Goal: Communication & Community: Answer question/provide support

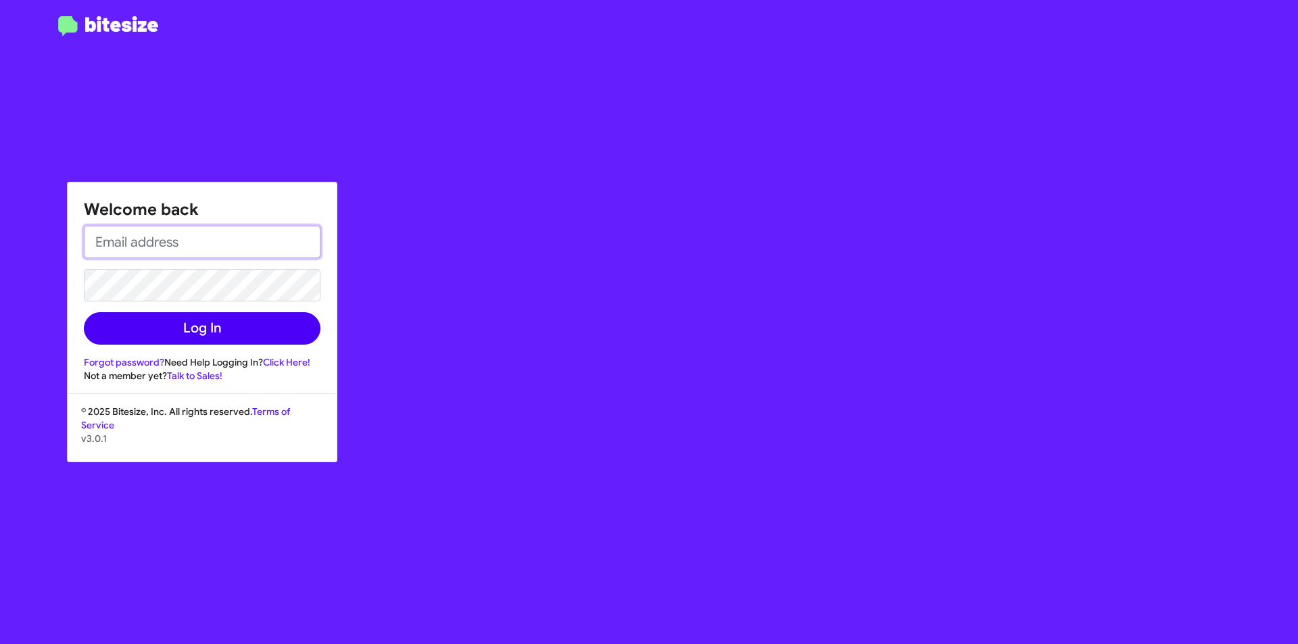
type input "mlefthand@thejeepstore.com"
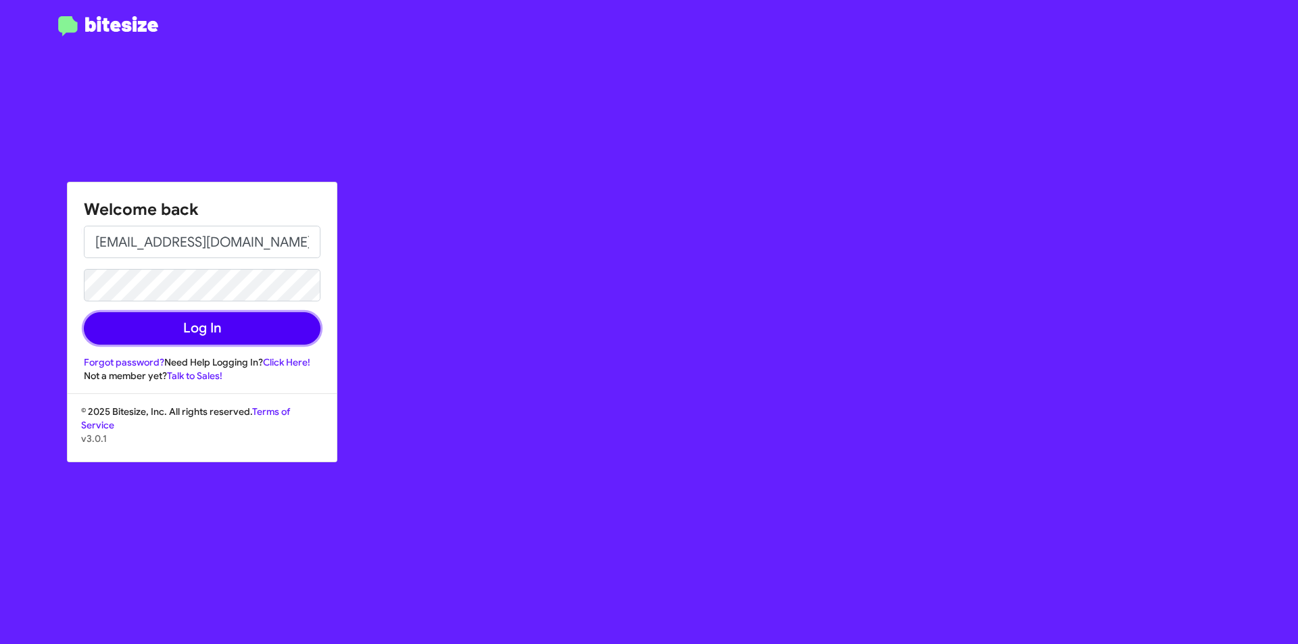
click at [204, 329] on button "Log In" at bounding box center [202, 328] width 237 height 32
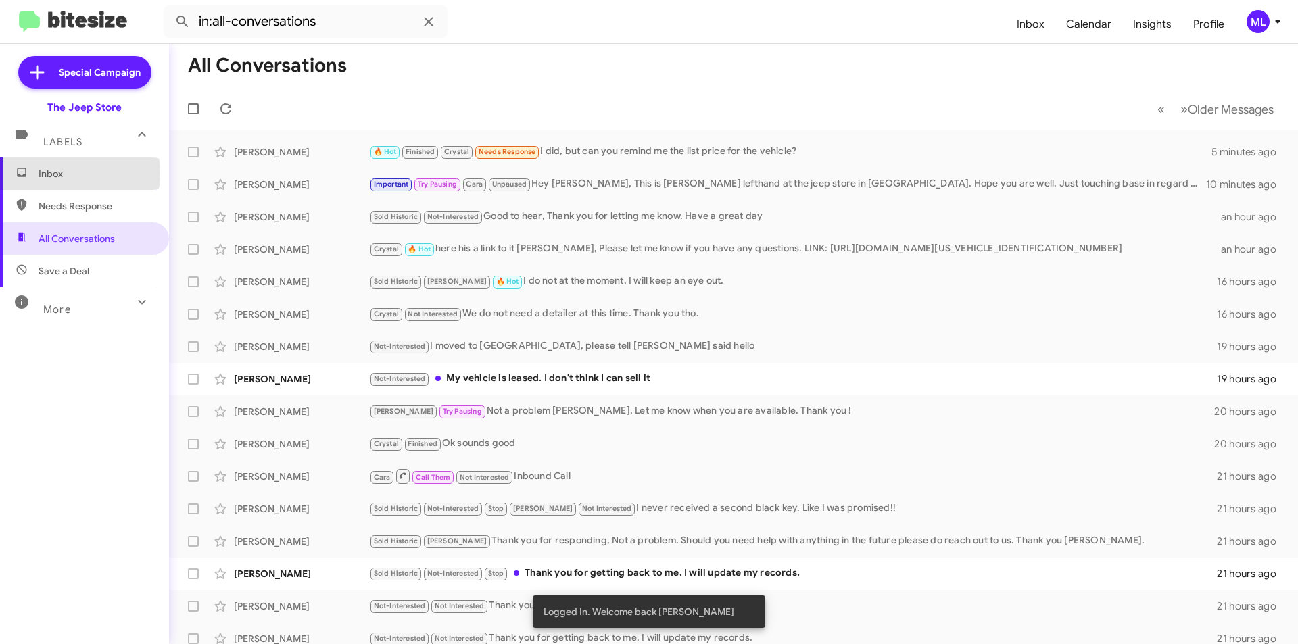
click at [57, 173] on span "Inbox" at bounding box center [96, 174] width 115 height 14
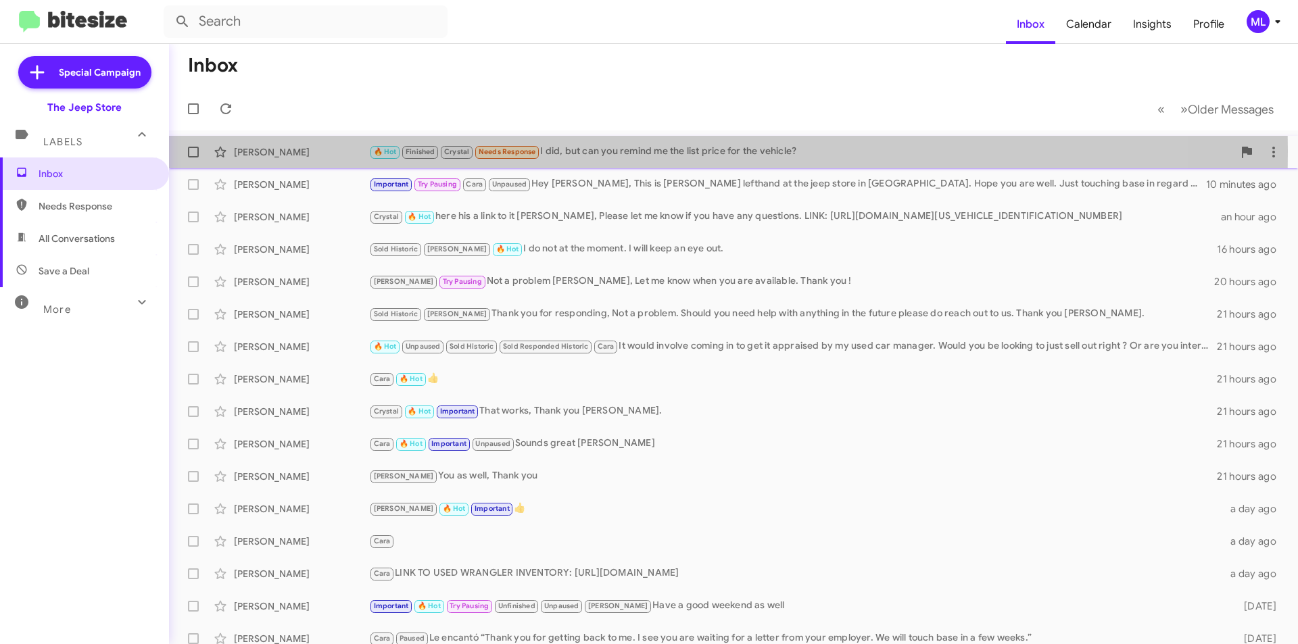
click at [293, 151] on div "Brooke Foley" at bounding box center [301, 152] width 135 height 14
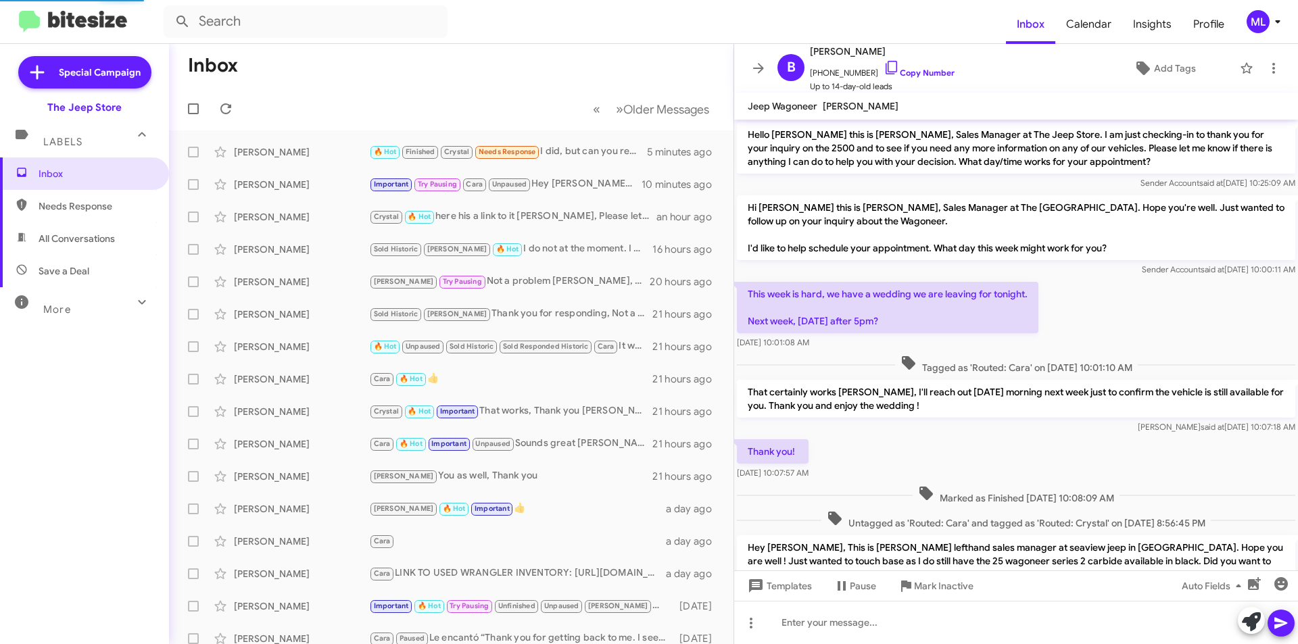
scroll to position [115, 0]
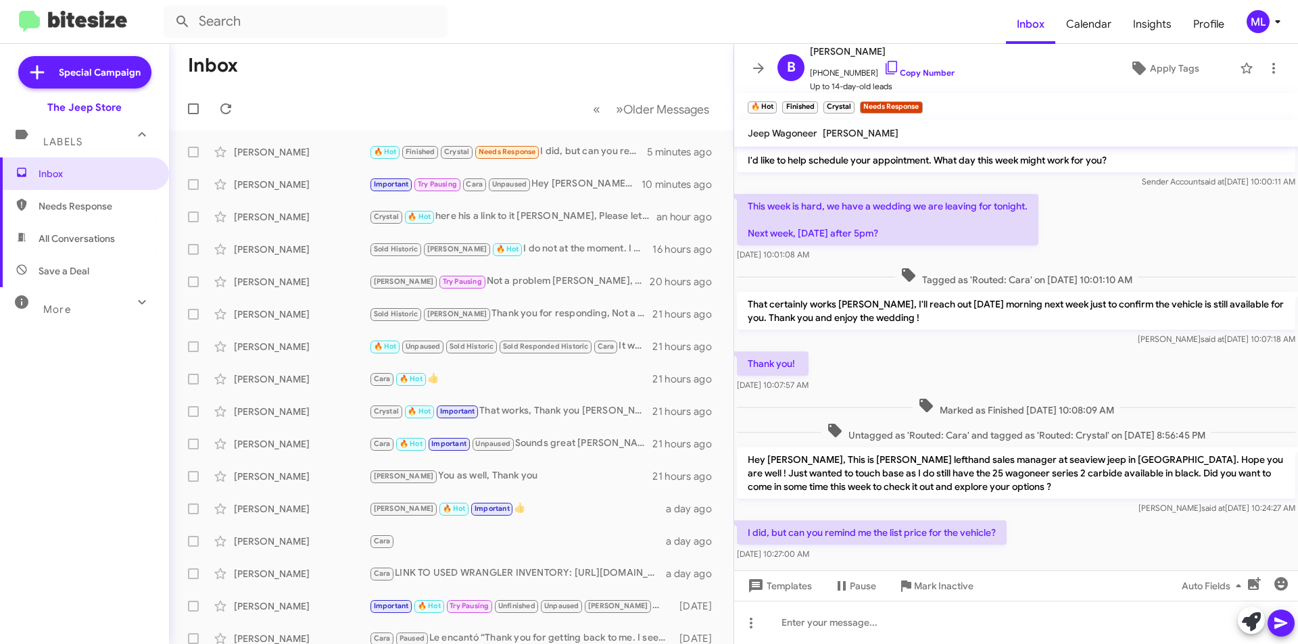
click at [37, 273] on span "Save a Deal" at bounding box center [84, 271] width 169 height 32
type input "in:not-interested"
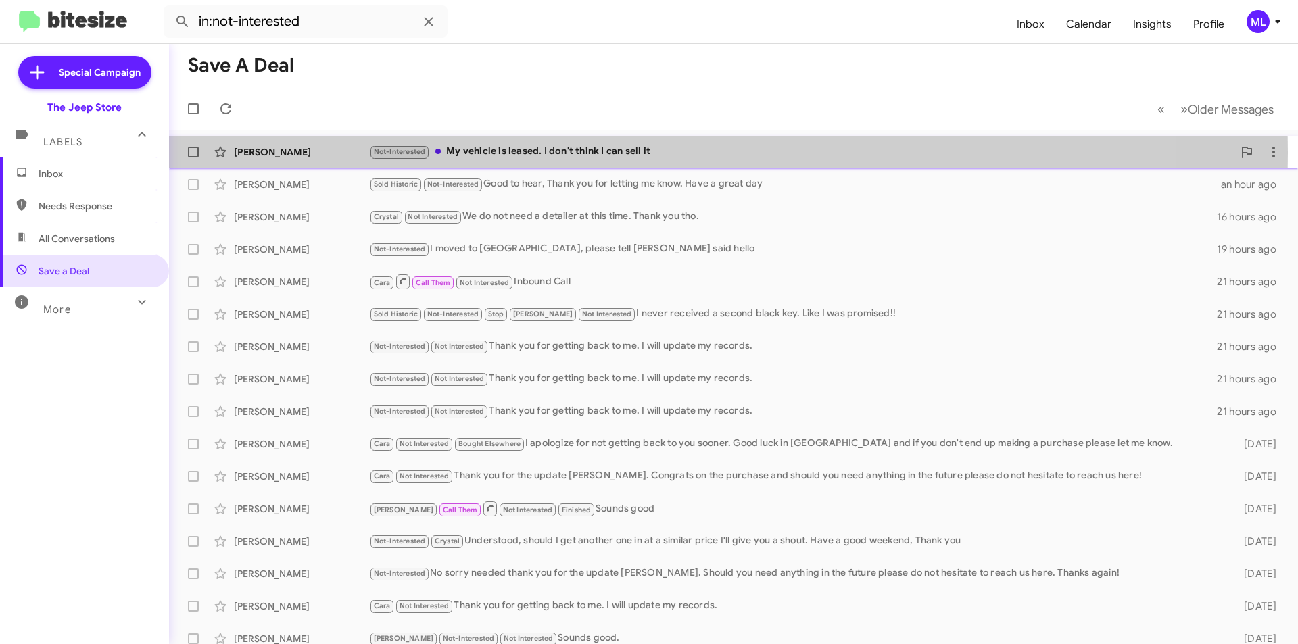
click at [545, 153] on div "Not-Interested My vehicle is leased. I don't think I can sell it" at bounding box center [801, 152] width 864 height 16
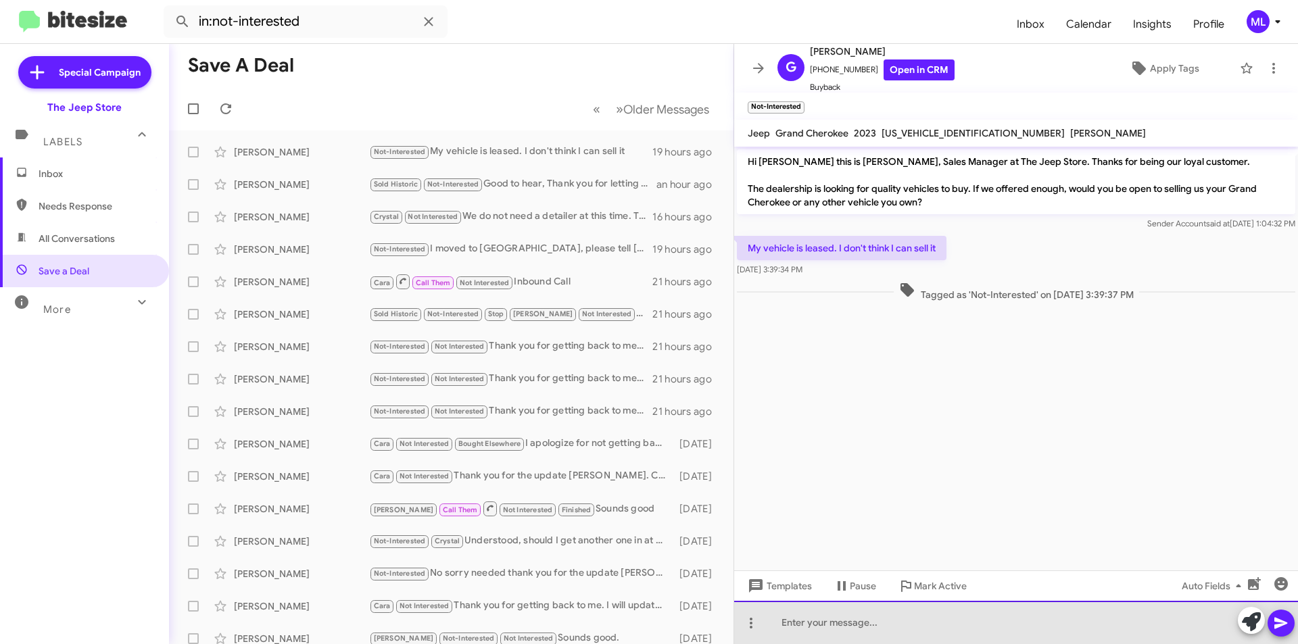
click at [841, 622] on div at bounding box center [1016, 622] width 564 height 43
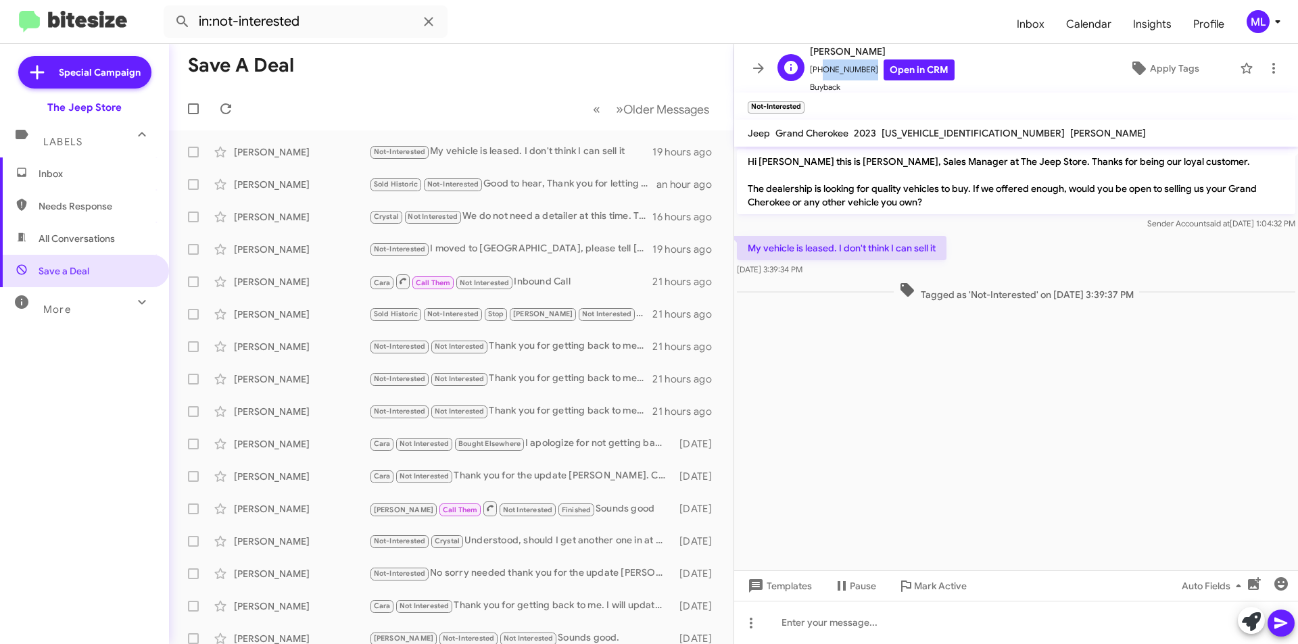
drag, startPoint x: 864, startPoint y: 69, endPoint x: 819, endPoint y: 72, distance: 44.7
click at [819, 72] on span "+12158962053 Open in CRM" at bounding box center [882, 69] width 145 height 21
copy span "2158962053"
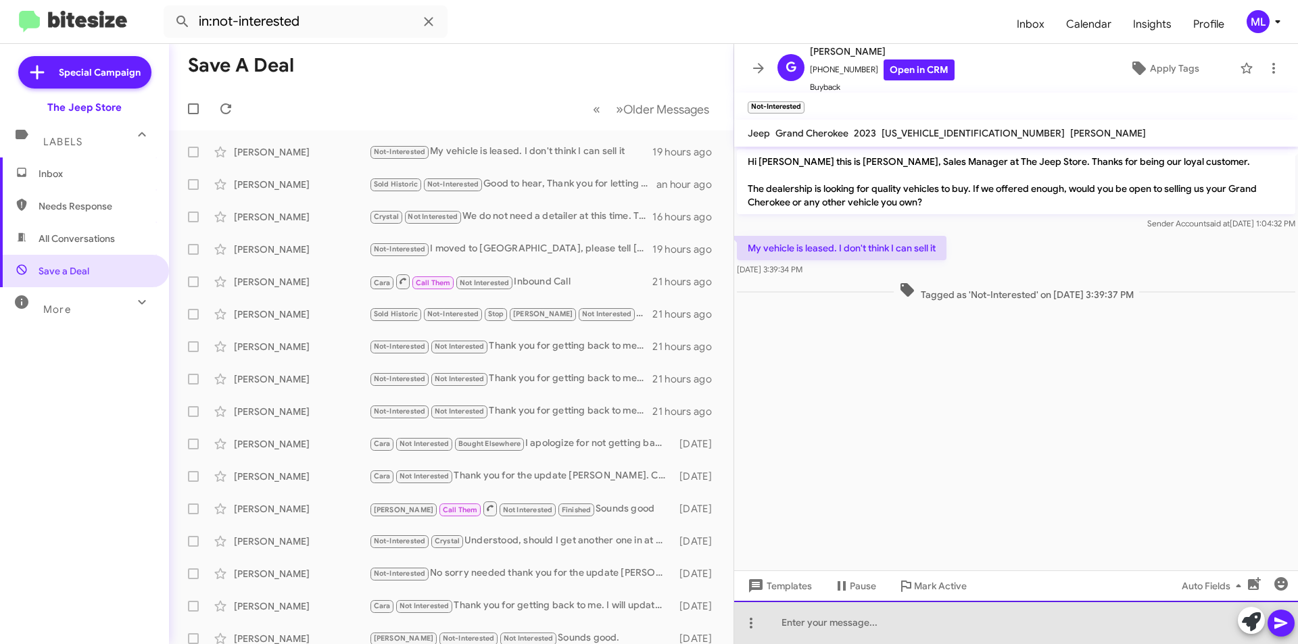
click at [974, 627] on div at bounding box center [1016, 622] width 564 height 43
click at [956, 621] on div at bounding box center [1016, 622] width 564 height 43
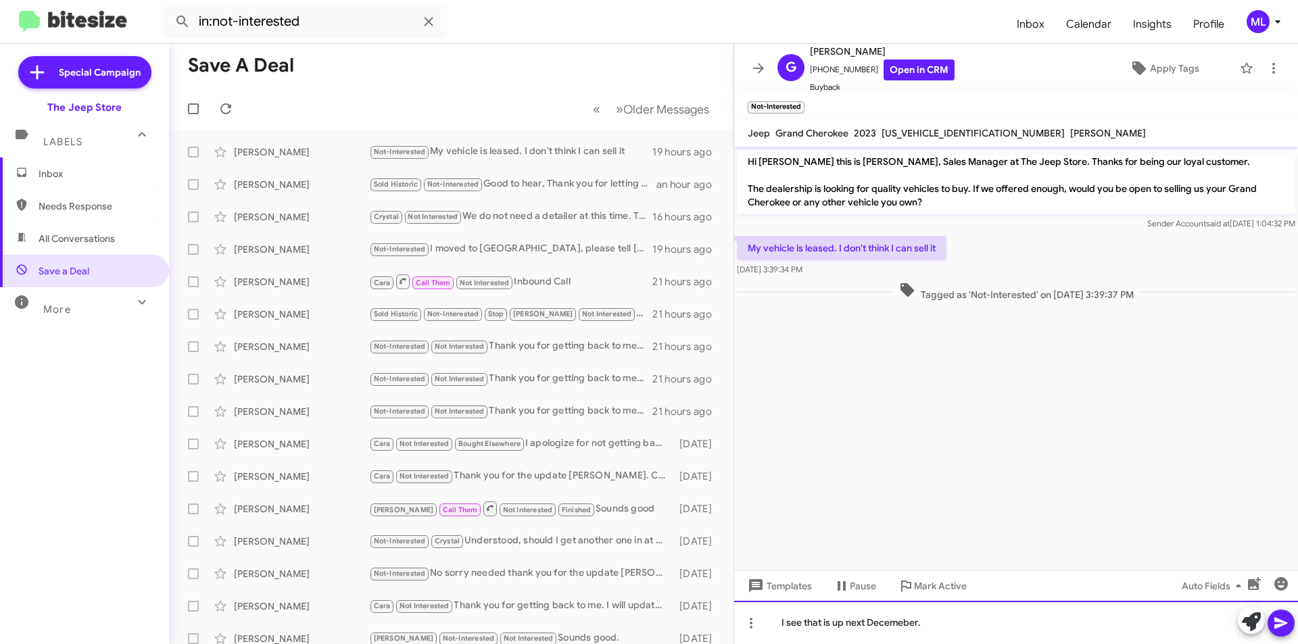
drag, startPoint x: 902, startPoint y: 619, endPoint x: 924, endPoint y: 608, distance: 24.5
click at [905, 618] on div "I see that is up next Decemeber." at bounding box center [1016, 622] width 564 height 43
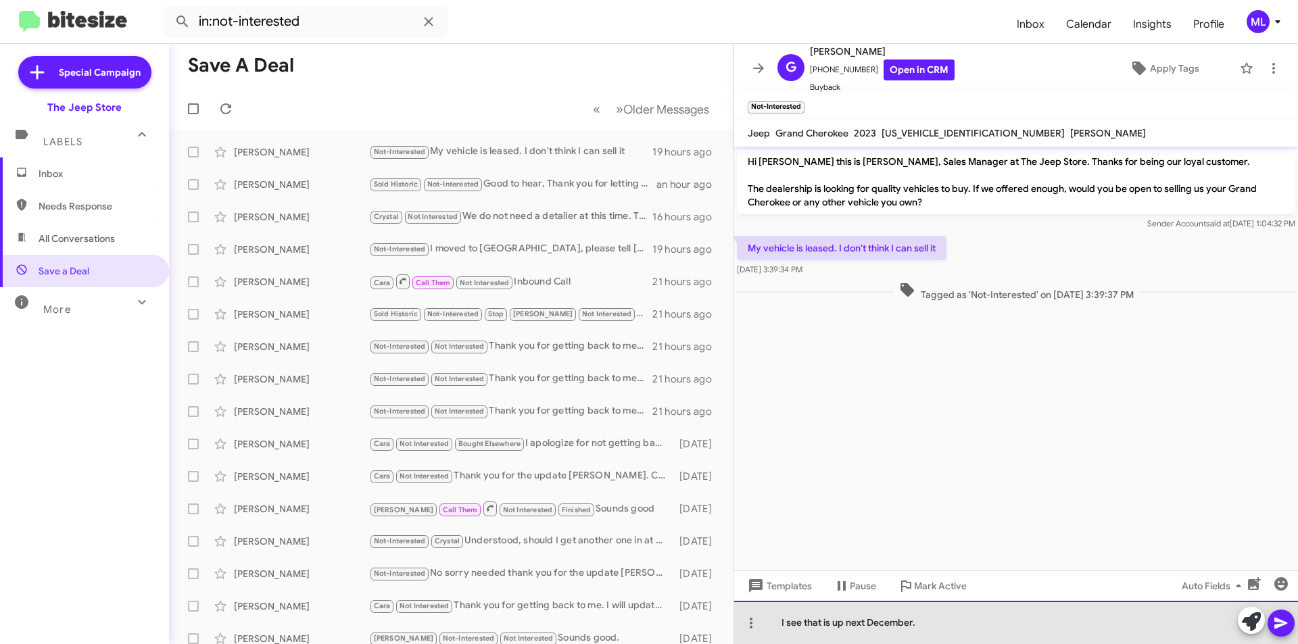
click at [949, 621] on div "I see that is up next December." at bounding box center [1016, 622] width 564 height 43
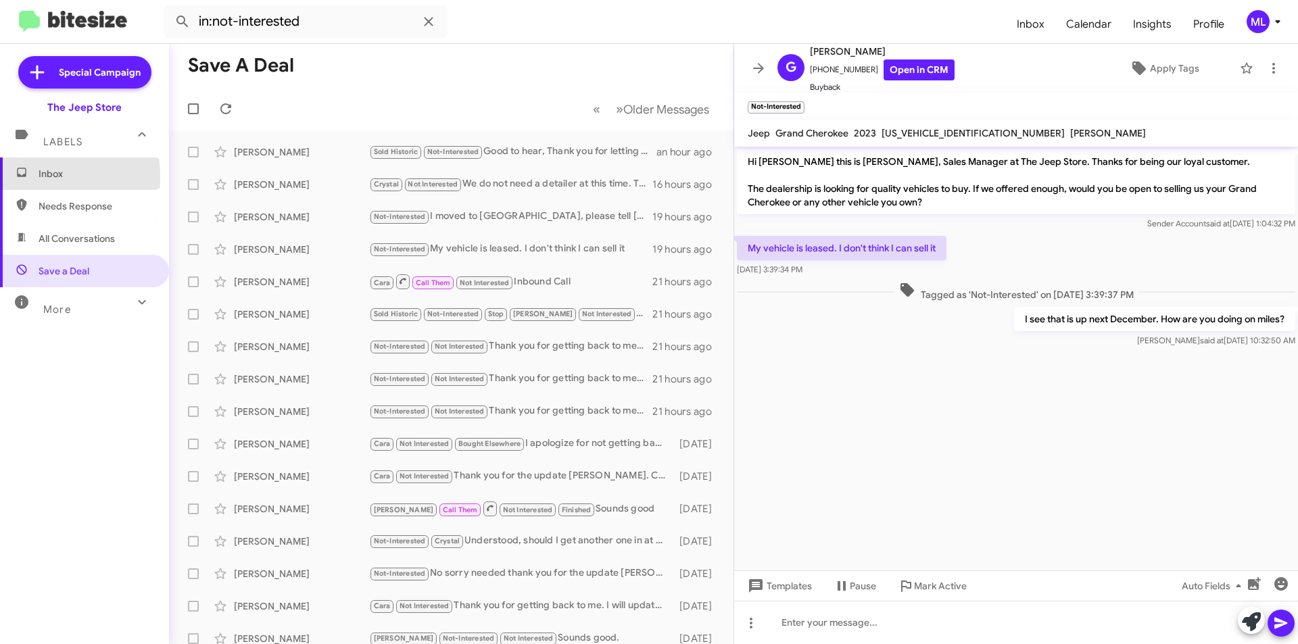
click at [28, 177] on span "Inbox" at bounding box center [84, 174] width 169 height 32
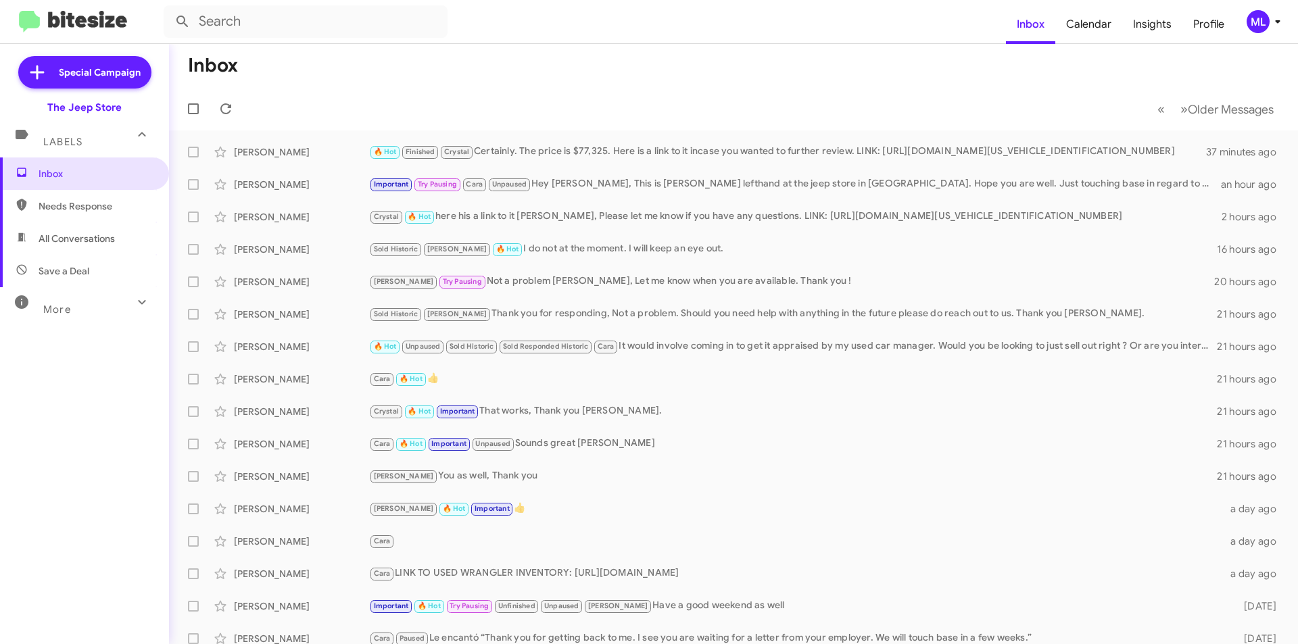
click at [65, 277] on span "Save a Deal" at bounding box center [64, 271] width 51 height 14
type input "in:not-interested"
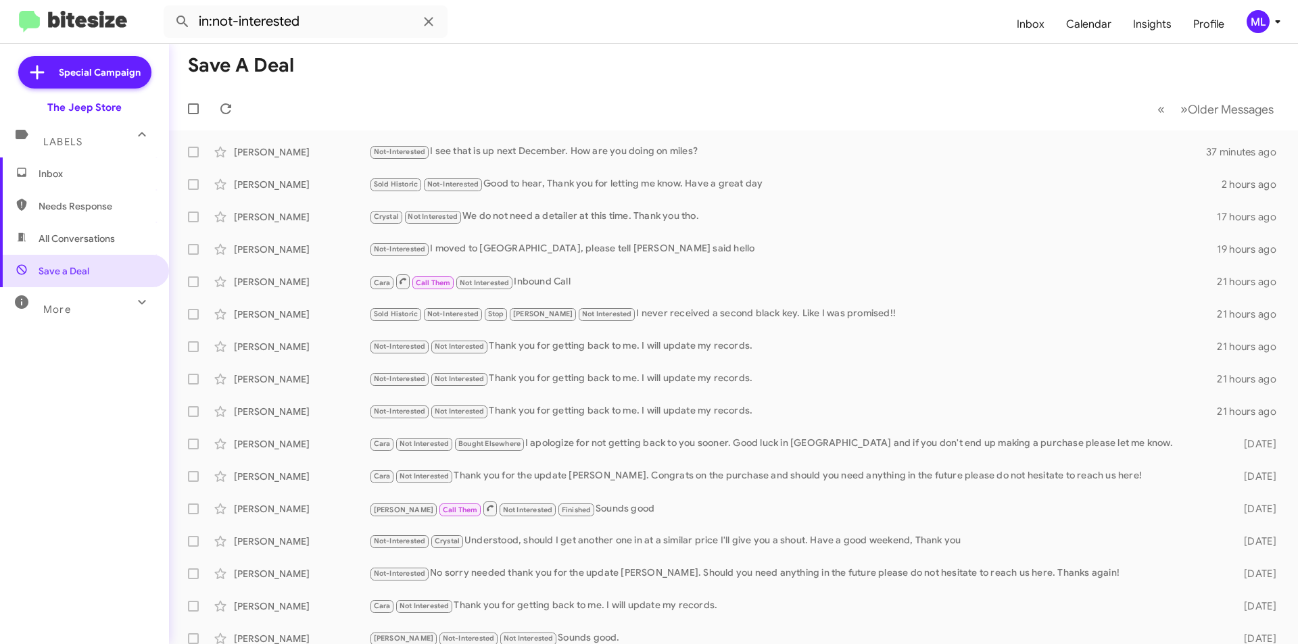
click at [79, 165] on span "Inbox" at bounding box center [84, 174] width 169 height 32
